Goal: Information Seeking & Learning: Find specific fact

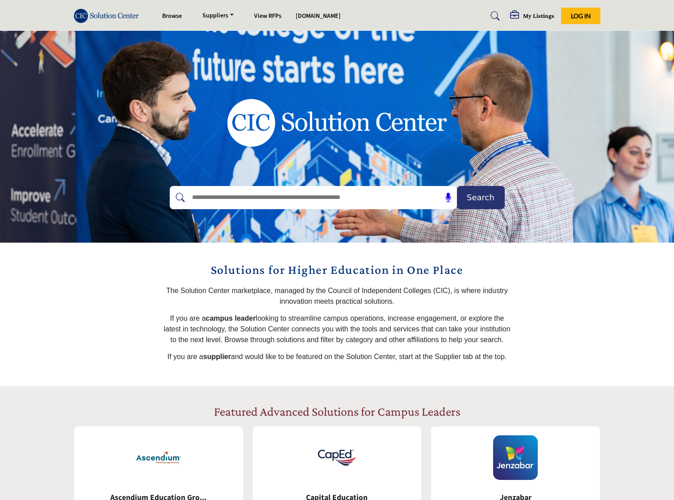
scroll to position [48, 0]
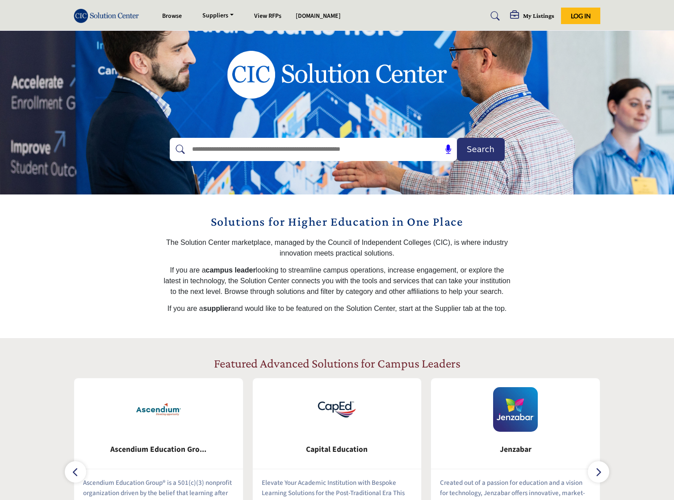
click at [259, 156] on div at bounding box center [304, 149] width 268 height 23
type input "**********"
click at [457, 138] on button "Search" at bounding box center [481, 149] width 48 height 23
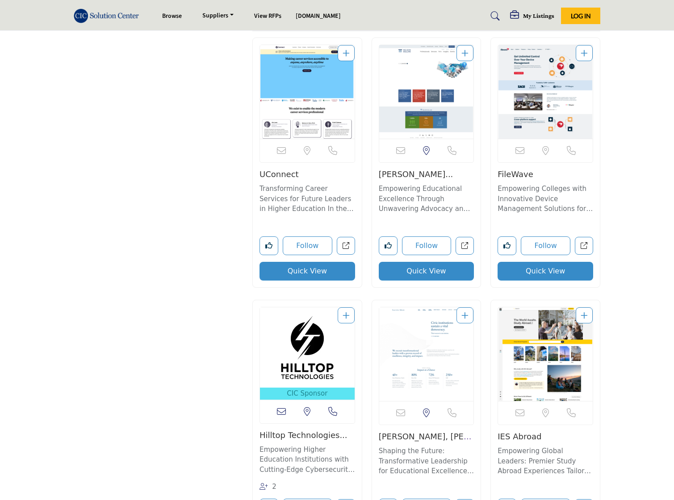
scroll to position [2539, 0]
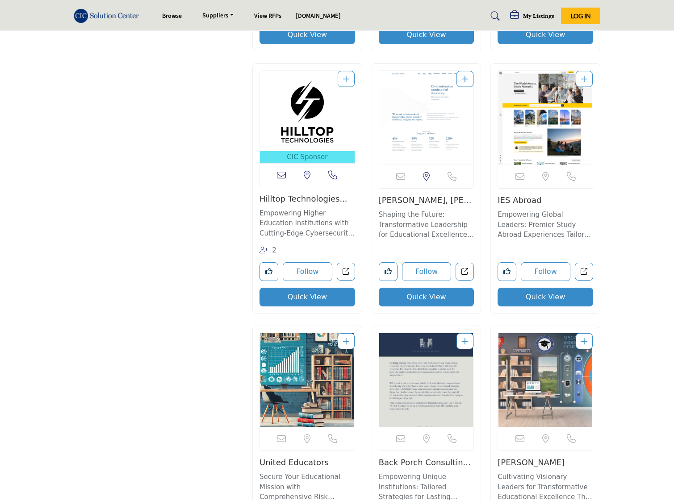
click at [103, 8] on img at bounding box center [109, 15] width 70 height 15
